Goal: Register for event/course

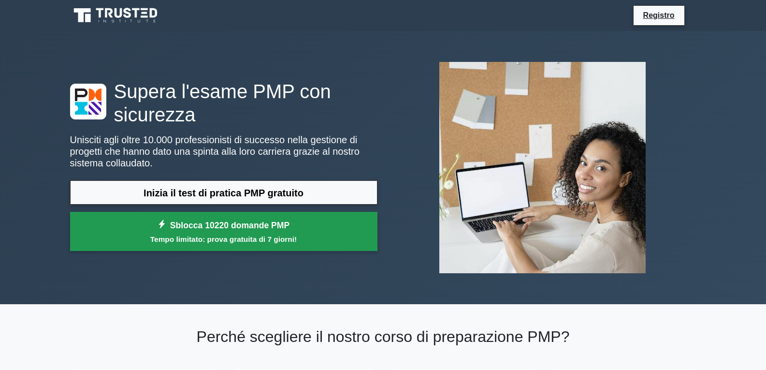
click at [249, 230] on link "Sblocca 10220 domande PMP Tempo limitato: prova gratuita di 7 giorni!" at bounding box center [223, 231] width 307 height 39
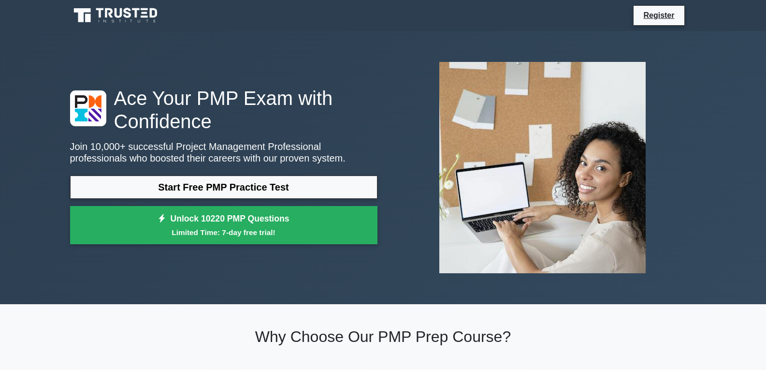
drag, startPoint x: 249, startPoint y: 230, endPoint x: 118, endPoint y: 284, distance: 141.0
click at [118, 284] on div "Ace Your PMP Exam with Confidence Join 10,000+ successful Project Management Pr…" at bounding box center [383, 167] width 638 height 273
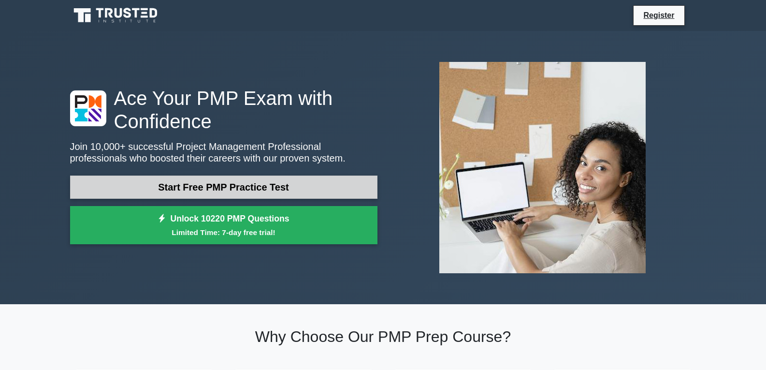
click at [201, 190] on link "Start Free PMP Practice Test" at bounding box center [223, 186] width 307 height 23
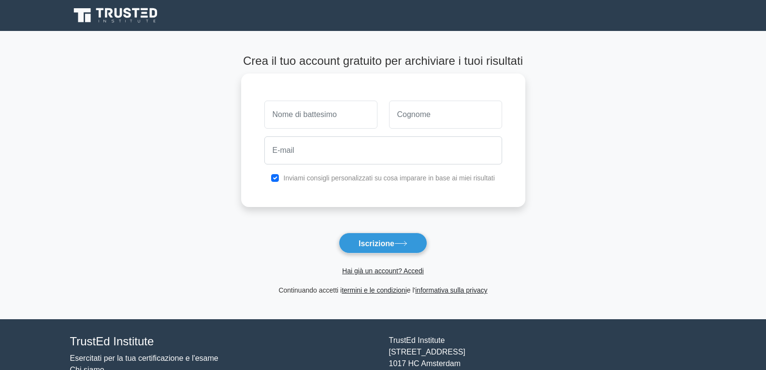
click at [293, 117] on input "text" at bounding box center [320, 114] width 113 height 28
type input "[PERSON_NAME]"
click at [402, 112] on input "text" at bounding box center [445, 114] width 113 height 28
type input "Canzanella"
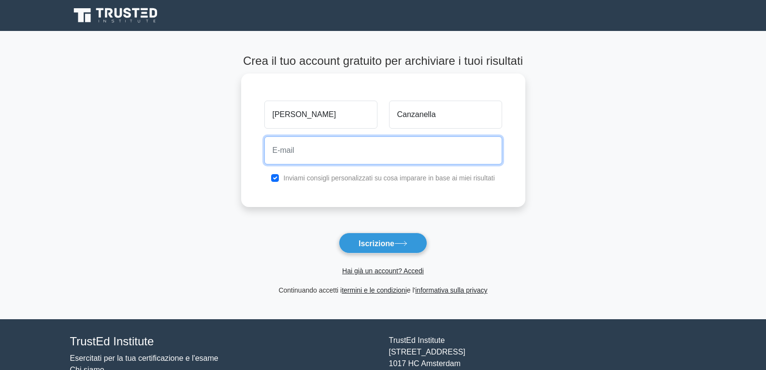
click at [392, 144] on input "email" at bounding box center [383, 150] width 238 height 28
type input "[EMAIL_ADDRESS][PERSON_NAME][DOMAIN_NAME]"
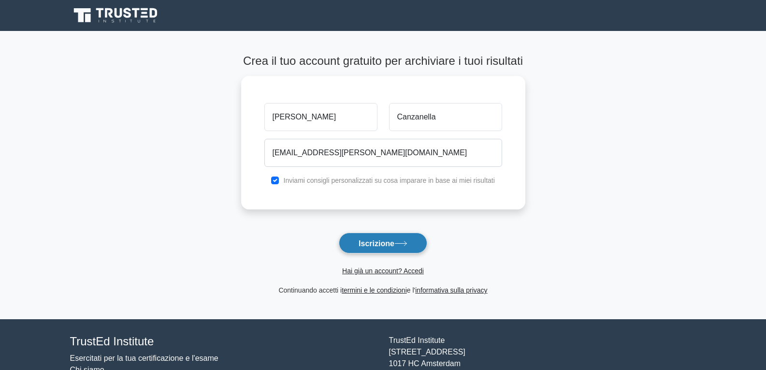
click at [376, 242] on font "Iscrizione" at bounding box center [376, 243] width 36 height 8
